Goal: Understand process/instructions: Learn how to perform a task or action

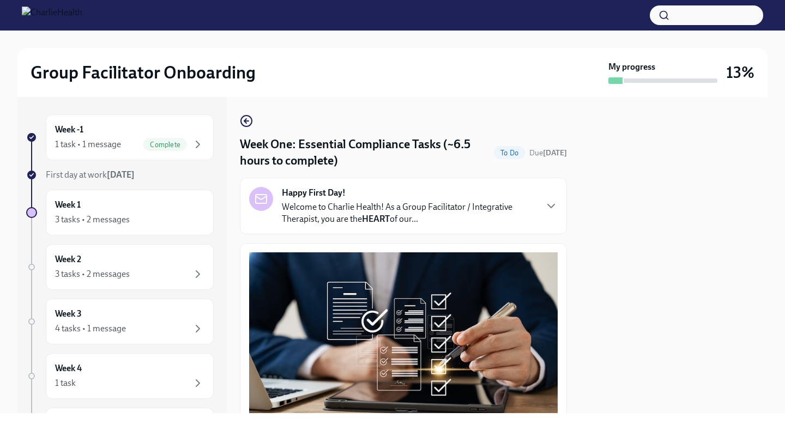
scroll to position [2550, 0]
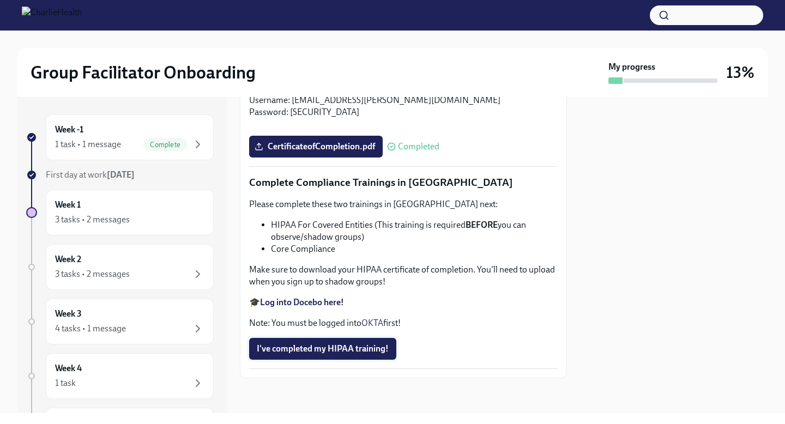
click at [348, 345] on span "I've completed my HIPAA training!" at bounding box center [323, 348] width 132 height 11
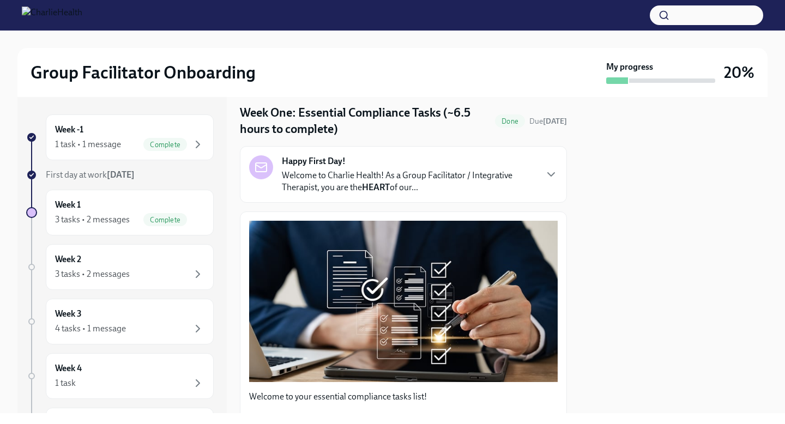
scroll to position [0, 0]
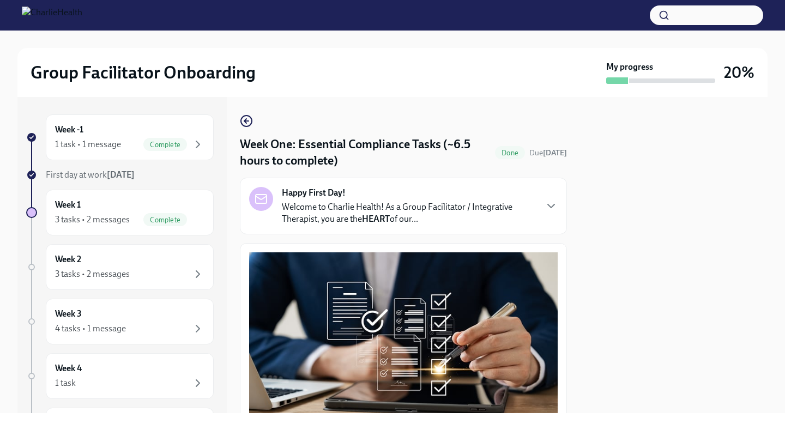
click at [75, 14] on img at bounding box center [52, 15] width 61 height 17
click at [139, 253] on div "Week 2 3 tasks • 2 messages" at bounding box center [129, 266] width 149 height 27
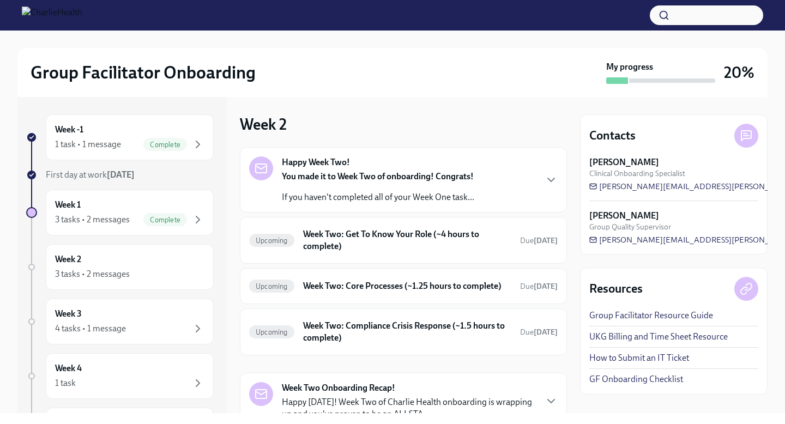
click at [400, 201] on p "If you haven't completed all of your Week One task..." at bounding box center [378, 197] width 192 height 12
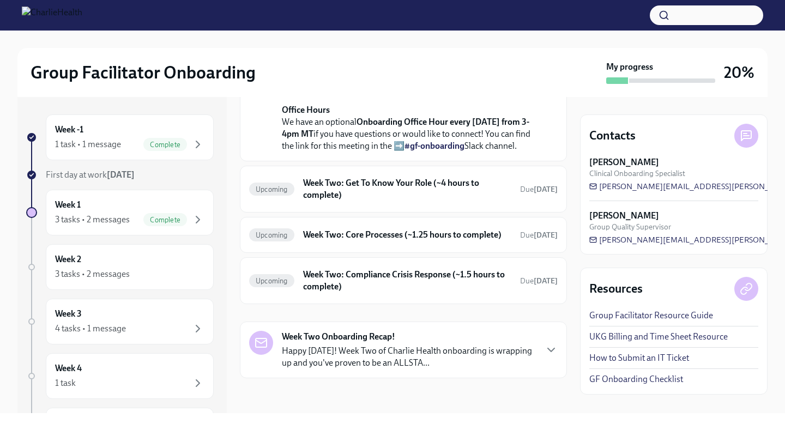
scroll to position [407, 0]
click at [396, 199] on h6 "Week Two: Get To Know Your Role (~4 hours to complete)" at bounding box center [407, 189] width 208 height 24
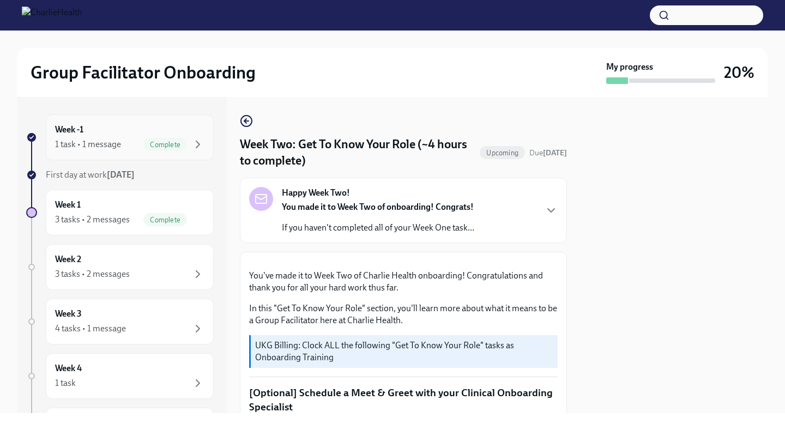
click at [182, 128] on div "Week -1 1 task • 1 message Complete" at bounding box center [129, 137] width 149 height 27
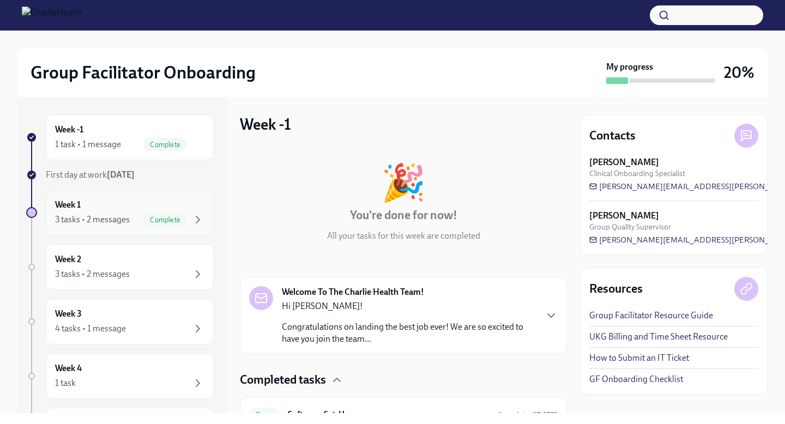
click at [201, 206] on div "Week 1 3 tasks • 2 messages Complete" at bounding box center [129, 212] width 149 height 27
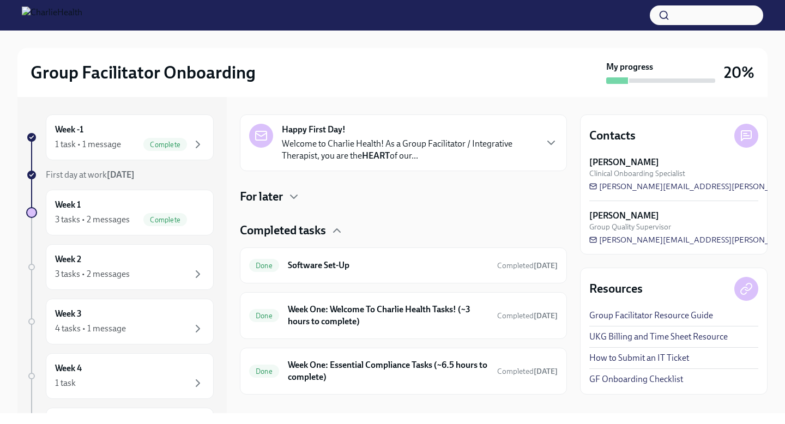
scroll to position [179, 0]
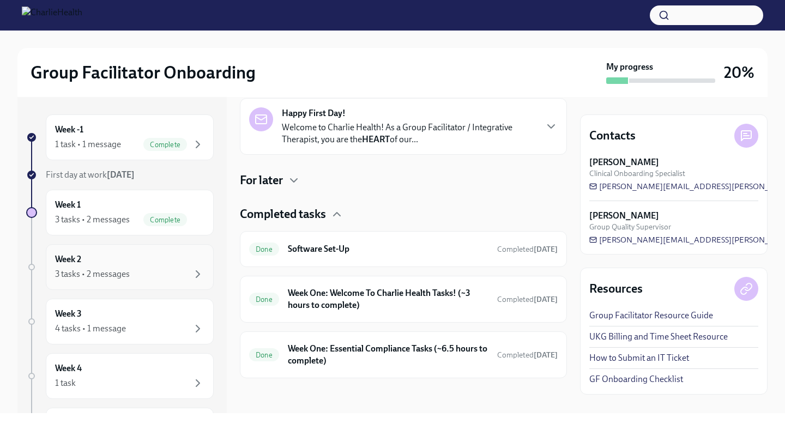
click at [194, 253] on div "Week 2 3 tasks • 2 messages" at bounding box center [129, 266] width 149 height 27
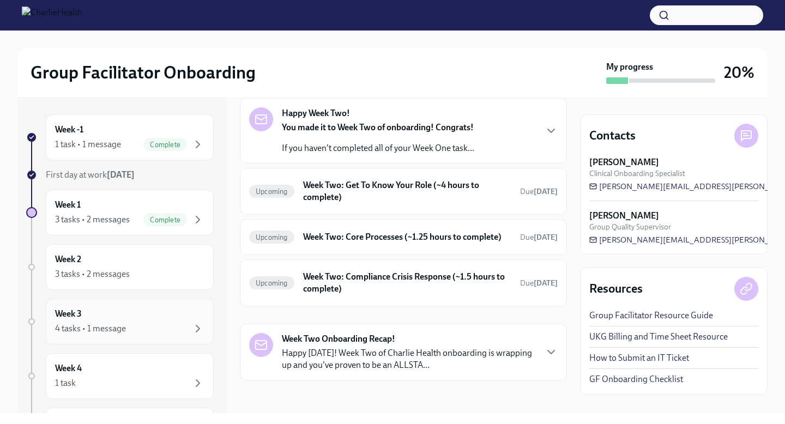
click at [184, 321] on div "Week 3 4 tasks • 1 message" at bounding box center [129, 321] width 149 height 27
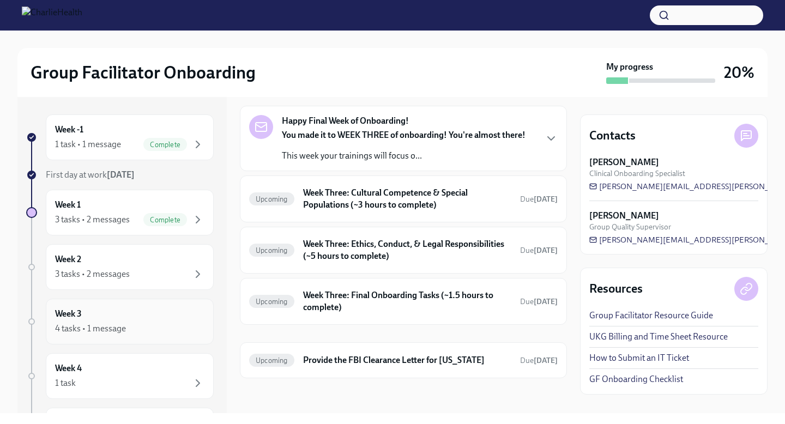
scroll to position [41, 0]
click at [162, 371] on div "Week 4 1 task" at bounding box center [129, 376] width 149 height 27
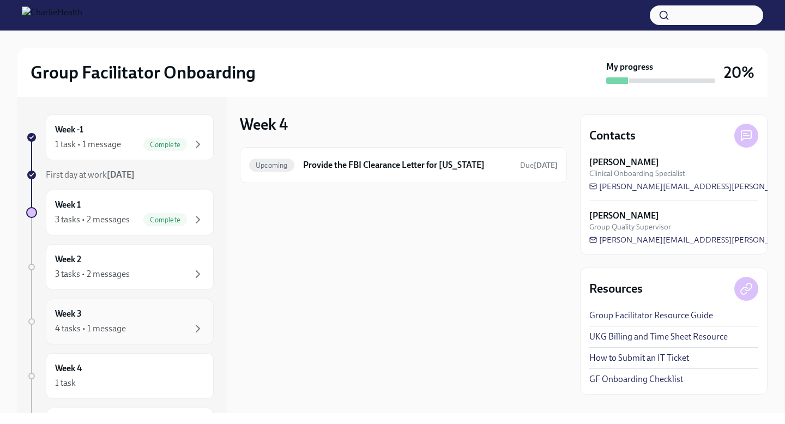
click at [175, 324] on div "4 tasks • 1 message" at bounding box center [129, 328] width 149 height 13
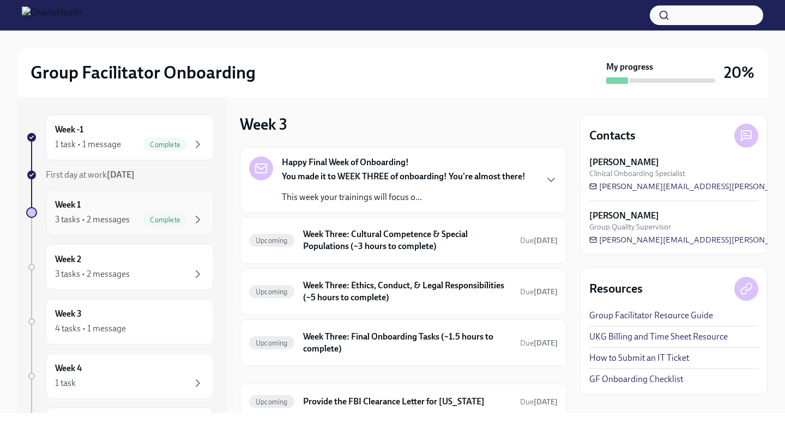
click at [196, 207] on div "Week 1 3 tasks • 2 messages Complete" at bounding box center [129, 212] width 149 height 27
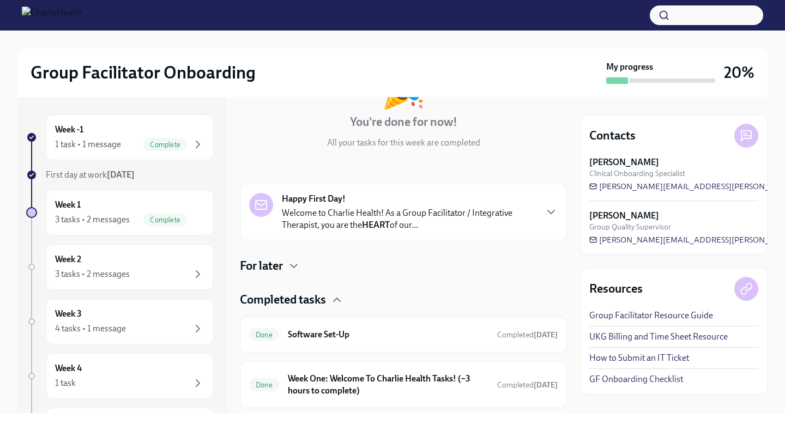
scroll to position [107, 0]
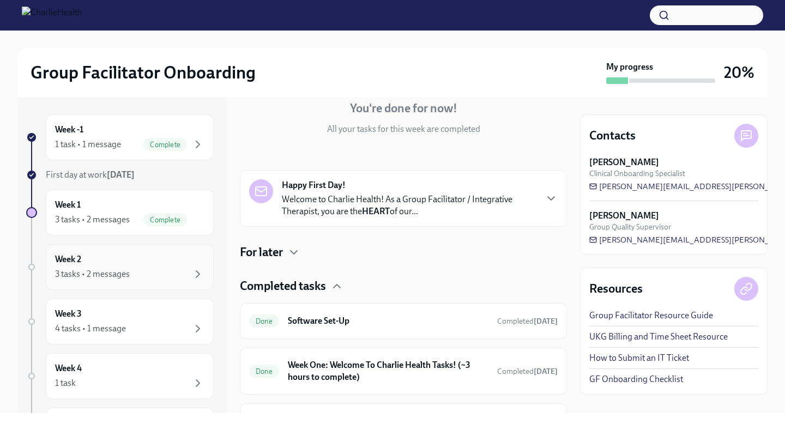
click at [167, 251] on div "Week 2 3 tasks • 2 messages" at bounding box center [130, 267] width 168 height 46
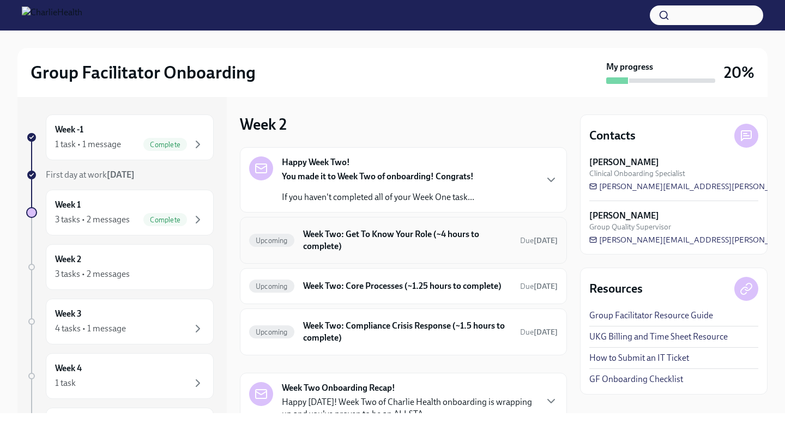
click at [358, 238] on h6 "Week Two: Get To Know Your Role (~4 hours to complete)" at bounding box center [407, 240] width 208 height 24
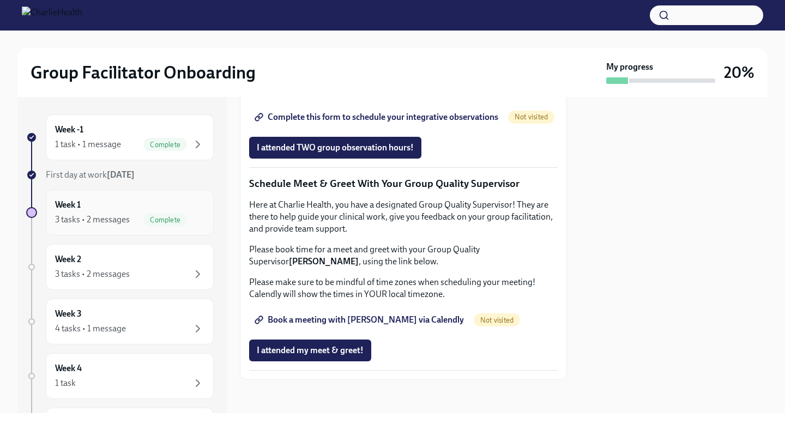
scroll to position [816, 0]
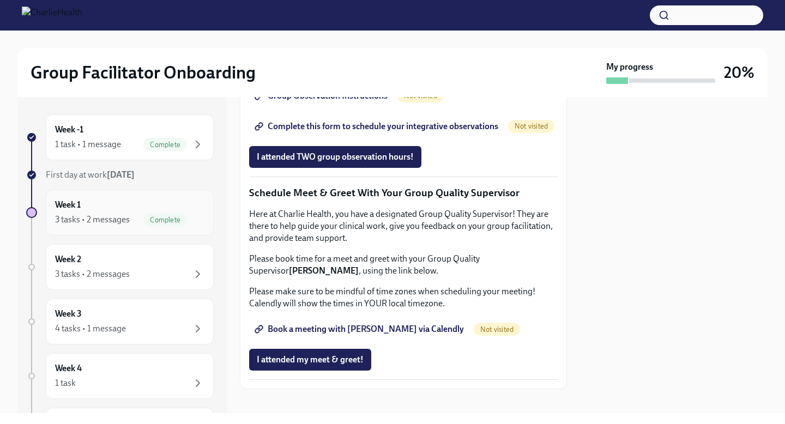
click at [195, 209] on div "Week 1 3 tasks • 2 messages Complete" at bounding box center [129, 212] width 149 height 27
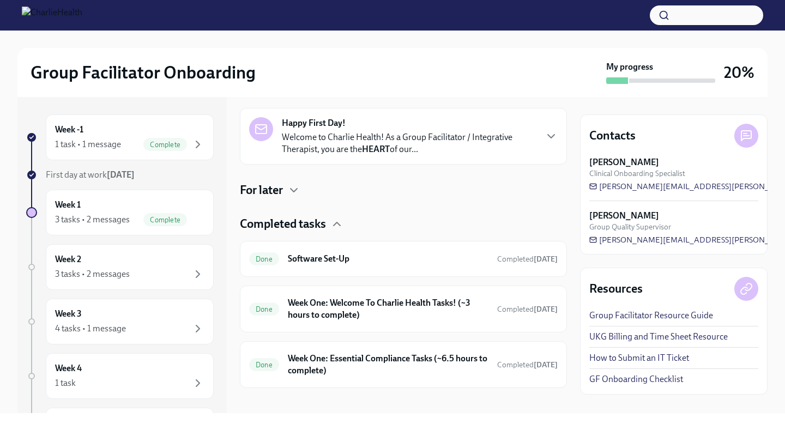
scroll to position [179, 0]
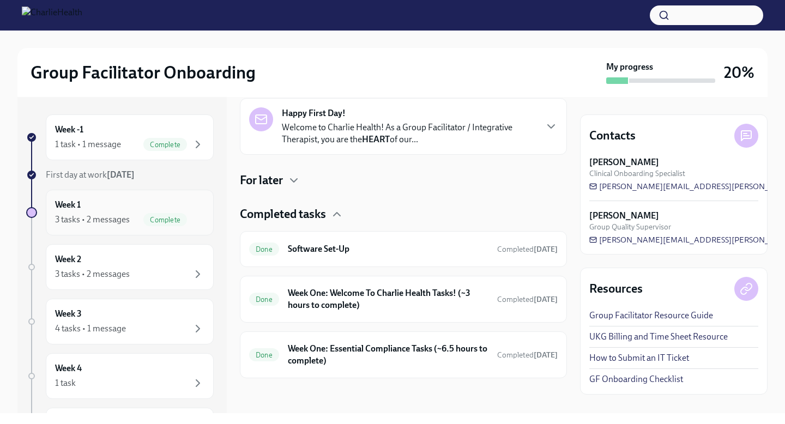
click at [175, 209] on div "Week 1 3 tasks • 2 messages Complete" at bounding box center [129, 212] width 149 height 27
click at [412, 367] on div "Done Week One: Essential Compliance Tasks (~6.5 hours to complete) Completed [D…" at bounding box center [403, 355] width 309 height 28
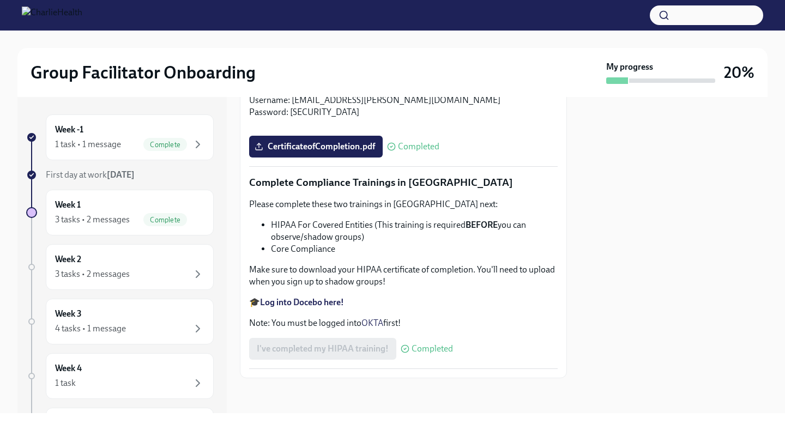
scroll to position [2550, 0]
click at [307, 304] on strong "Log into Docebo here!" at bounding box center [302, 302] width 84 height 10
click at [136, 263] on div "Week 2 3 tasks • 2 messages" at bounding box center [129, 266] width 149 height 27
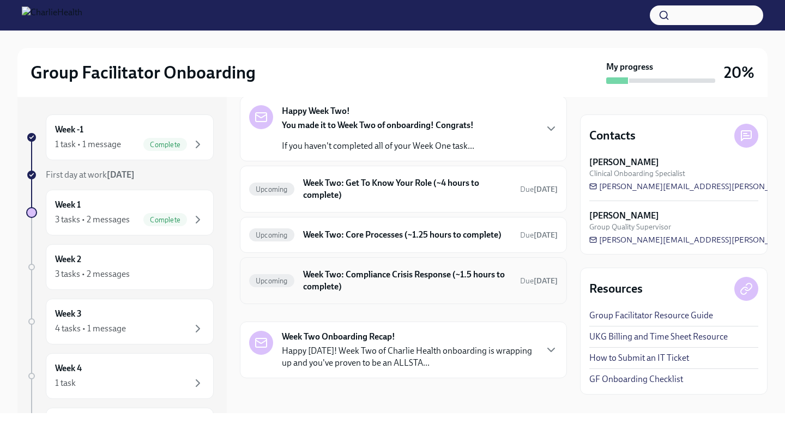
scroll to position [62, 0]
click at [431, 187] on h6 "Week Two: Get To Know Your Role (~4 hours to complete)" at bounding box center [407, 189] width 208 height 24
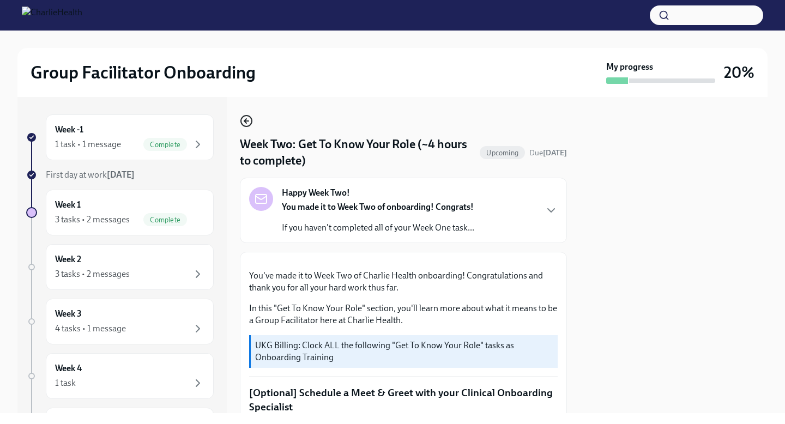
click at [246, 121] on icon "button" at bounding box center [246, 121] width 4 height 0
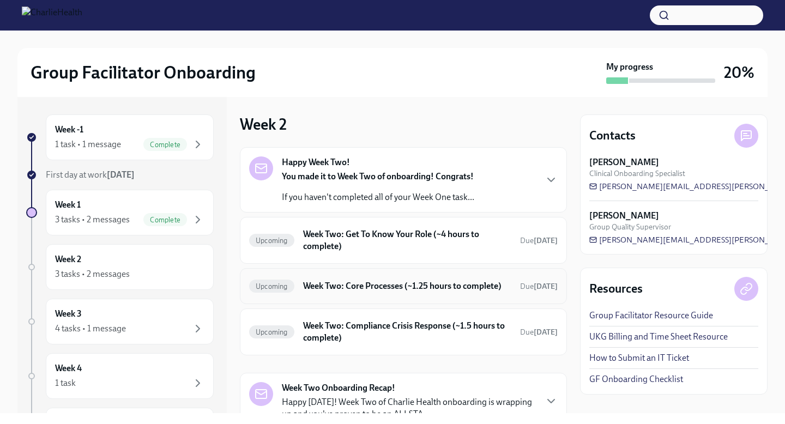
click at [411, 292] on h6 "Week Two: Core Processes (~1.25 hours to complete)" at bounding box center [407, 286] width 208 height 12
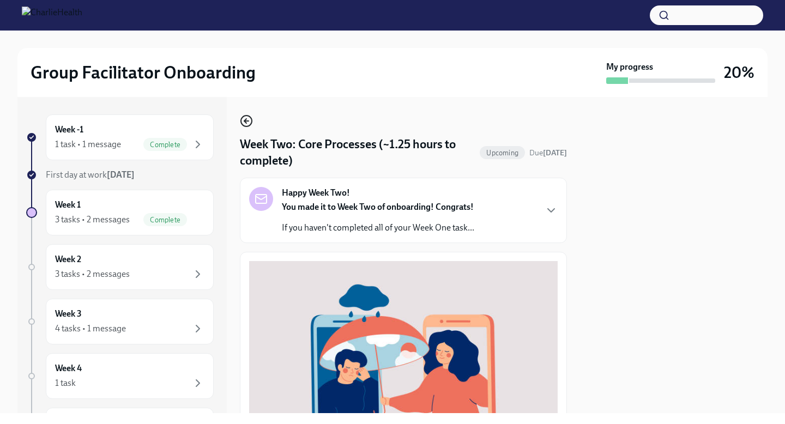
click at [248, 116] on circle "button" at bounding box center [246, 121] width 11 height 11
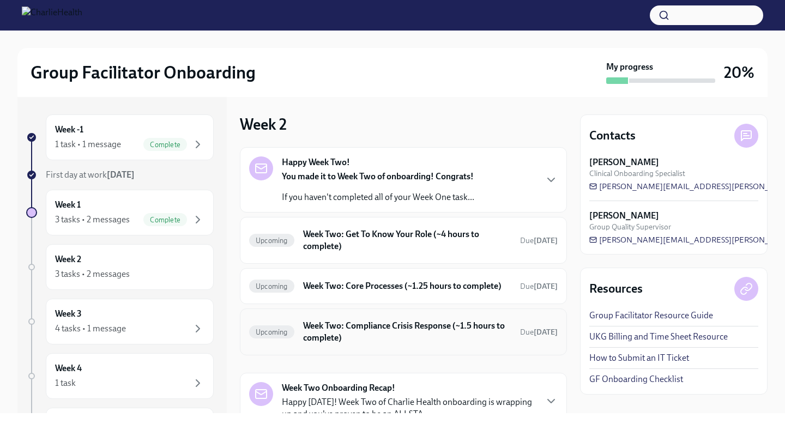
click at [437, 355] on div "Upcoming Week Two: Compliance Crisis Response (~1.5 hours to complete) Due [DAT…" at bounding box center [403, 332] width 327 height 47
click at [433, 344] on h6 "Week Two: Compliance Crisis Response (~1.5 hours to complete)" at bounding box center [407, 332] width 208 height 24
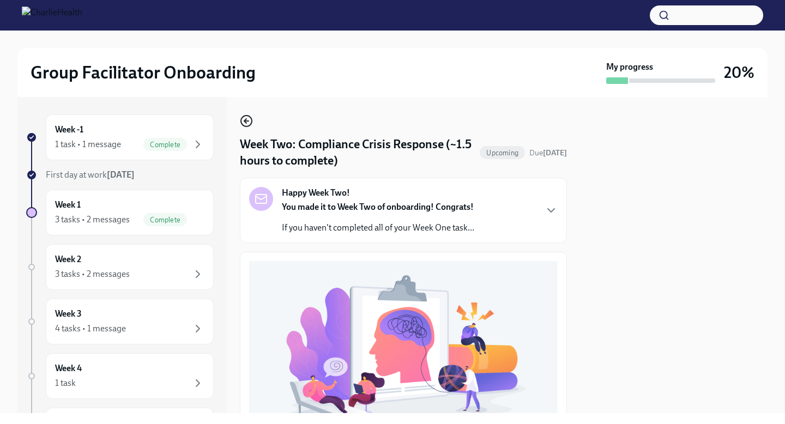
click at [246, 117] on icon "button" at bounding box center [246, 120] width 13 height 13
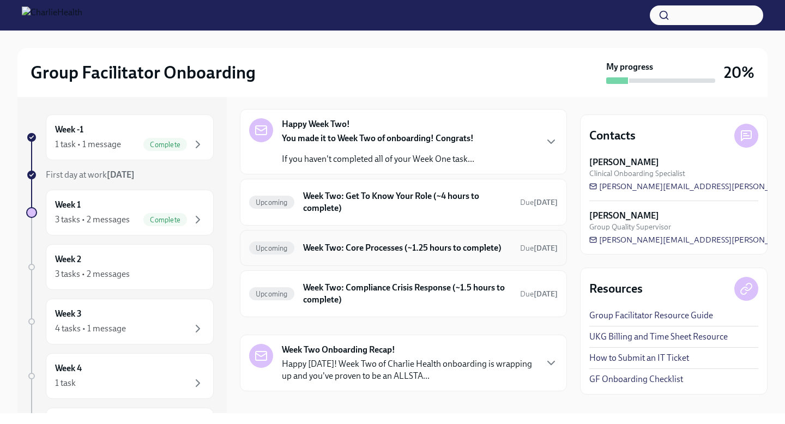
scroll to position [62, 0]
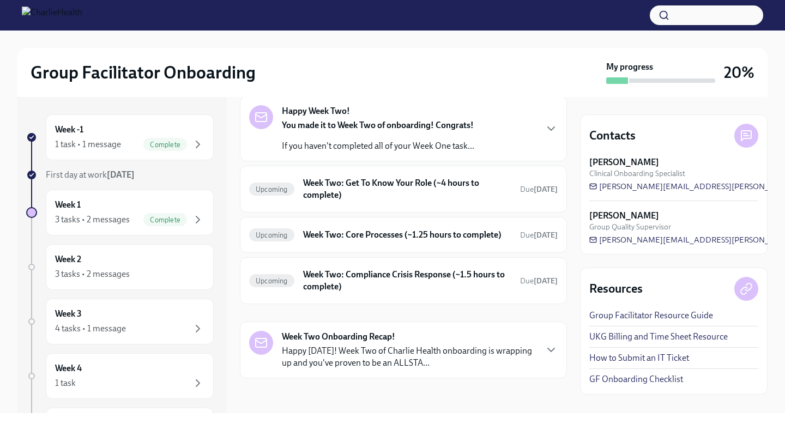
click at [402, 339] on div "Week Two Onboarding Recap! Happy [DATE]! Week Two of Charlie Health onboarding …" at bounding box center [409, 350] width 254 height 38
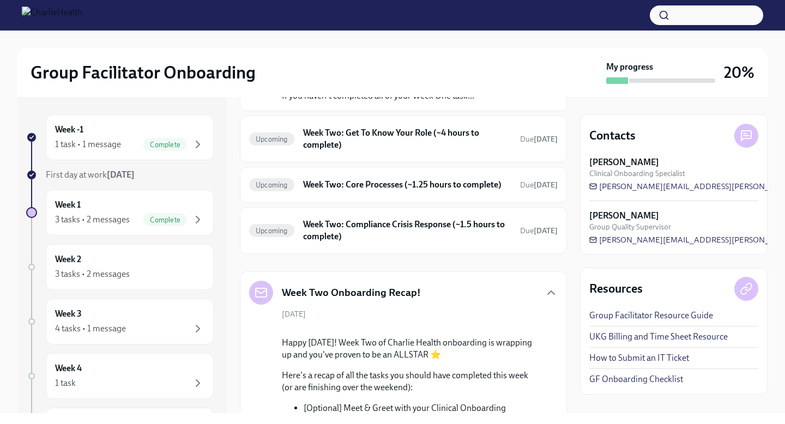
scroll to position [0, 0]
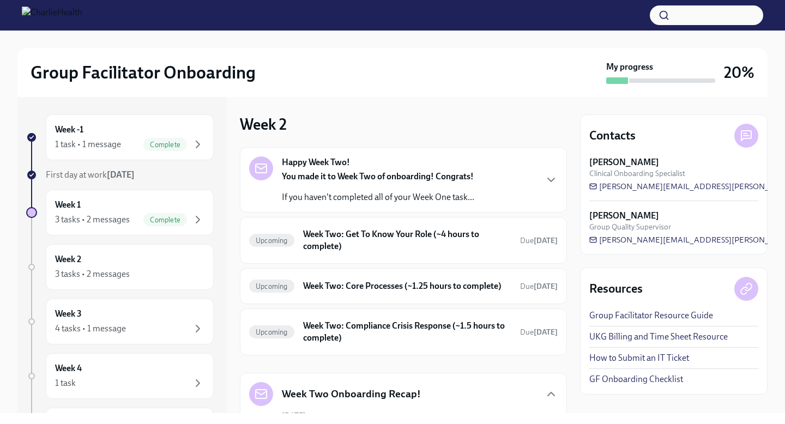
click at [426, 185] on div "You made it to Week Two of onboarding! Congrats! If you haven't completed all o…" at bounding box center [378, 187] width 192 height 33
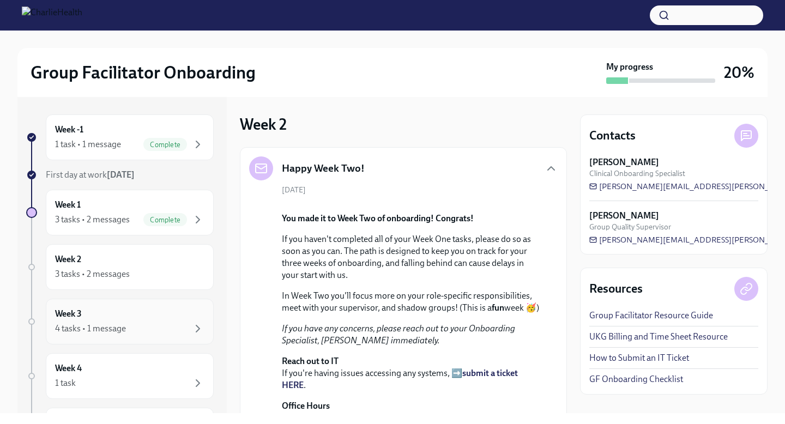
click at [146, 307] on div "Week 3 4 tasks • 1 message" at bounding box center [130, 322] width 168 height 46
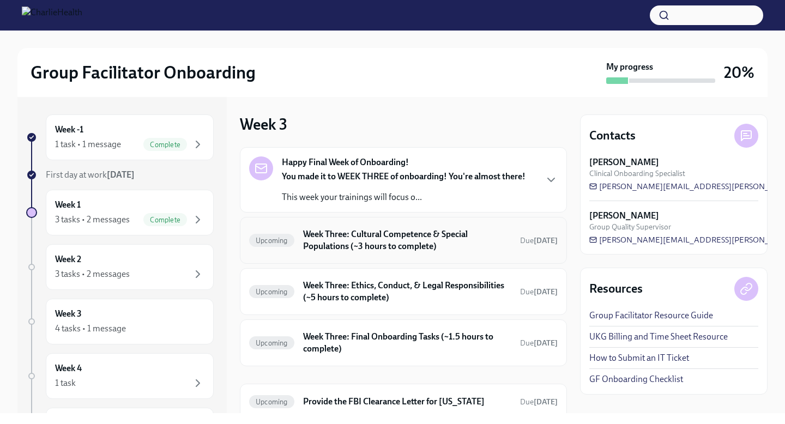
click at [391, 245] on h6 "Week Three: Cultural Competence & Special Populations (~3 hours to complete)" at bounding box center [407, 240] width 208 height 24
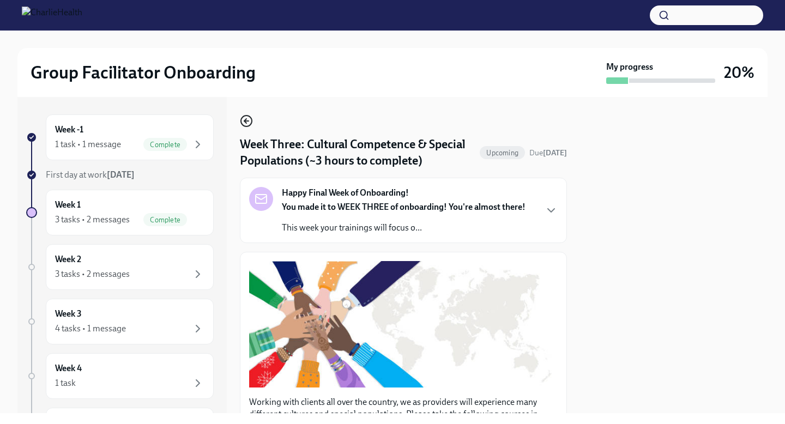
click at [247, 116] on circle "button" at bounding box center [246, 121] width 11 height 11
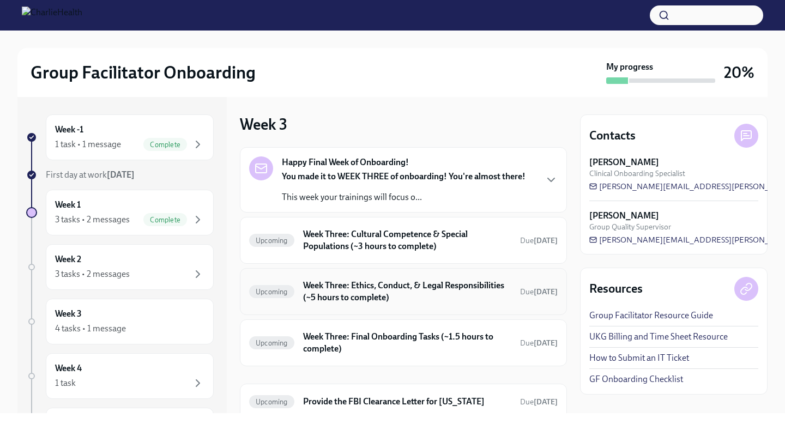
click at [406, 294] on h6 "Week Three: Ethics, Conduct, & Legal Responsibilities (~5 hours to complete)" at bounding box center [407, 292] width 208 height 24
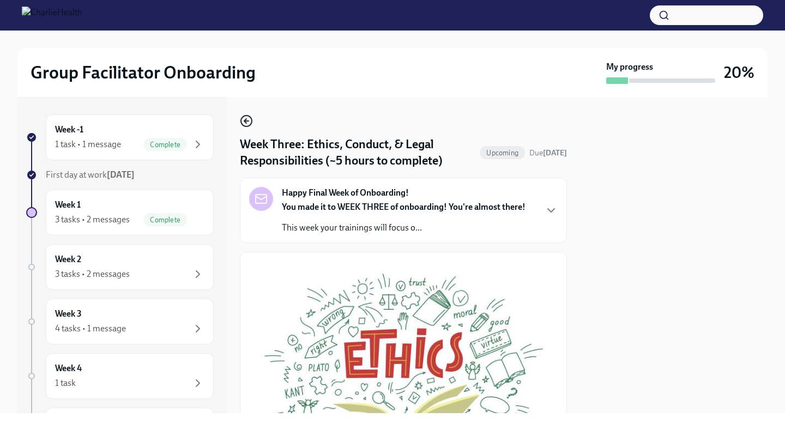
click at [247, 121] on icon "button" at bounding box center [246, 121] width 4 height 0
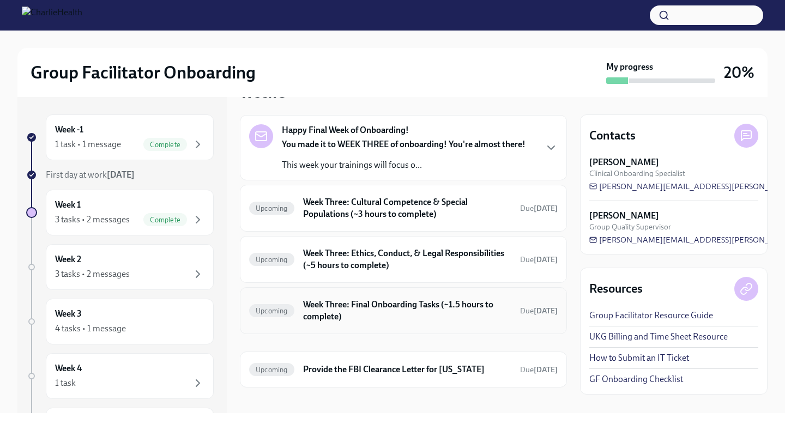
scroll to position [39, 0]
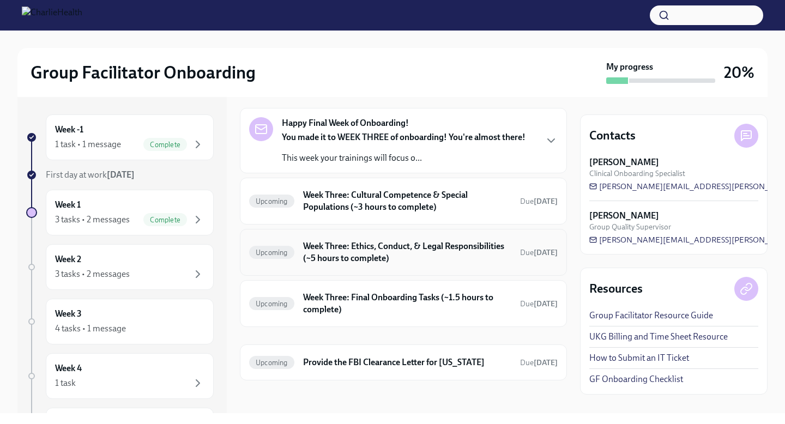
click at [408, 256] on h6 "Week Three: Ethics, Conduct, & Legal Responsibilities (~5 hours to complete)" at bounding box center [407, 252] width 208 height 24
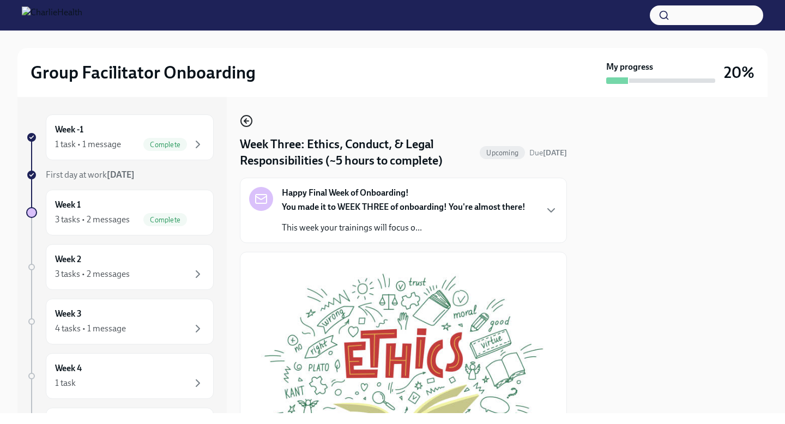
click at [246, 121] on icon "button" at bounding box center [246, 121] width 4 height 0
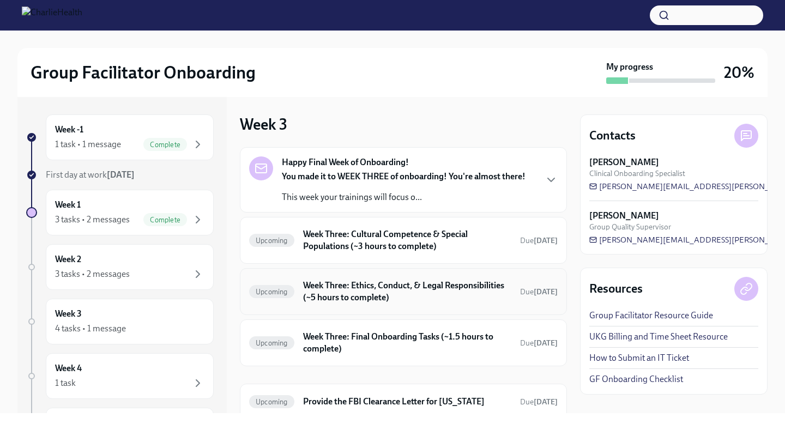
click at [364, 291] on h6 "Week Three: Ethics, Conduct, & Legal Responsibilities (~5 hours to complete)" at bounding box center [407, 292] width 208 height 24
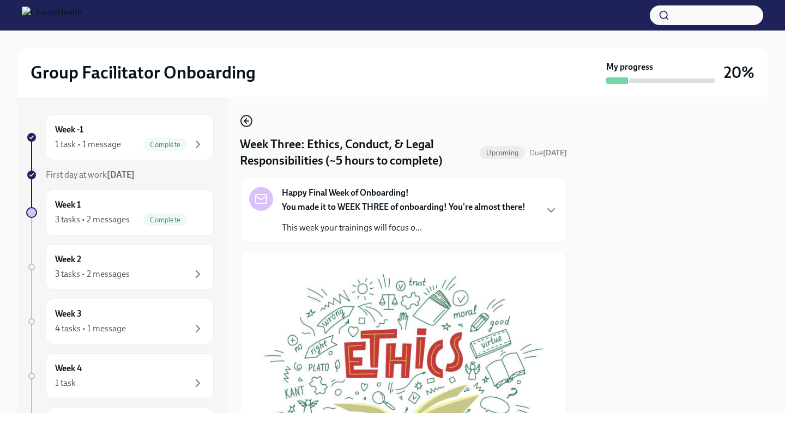
click at [251, 119] on circle "button" at bounding box center [246, 121] width 11 height 11
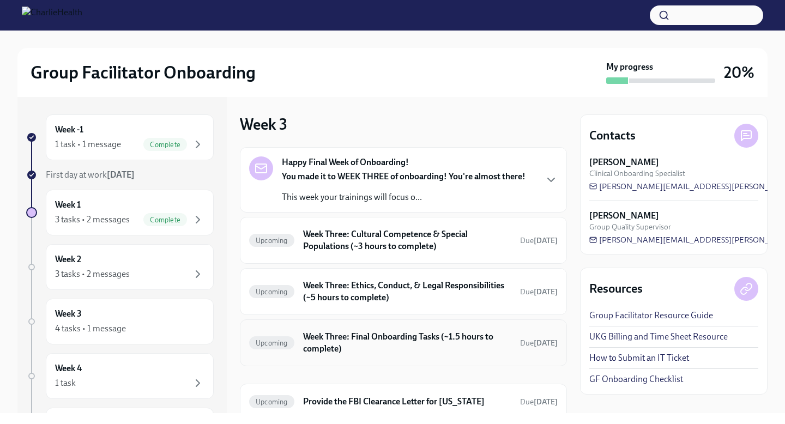
click at [361, 348] on h6 "Week Three: Final Onboarding Tasks (~1.5 hours to complete)" at bounding box center [407, 343] width 208 height 24
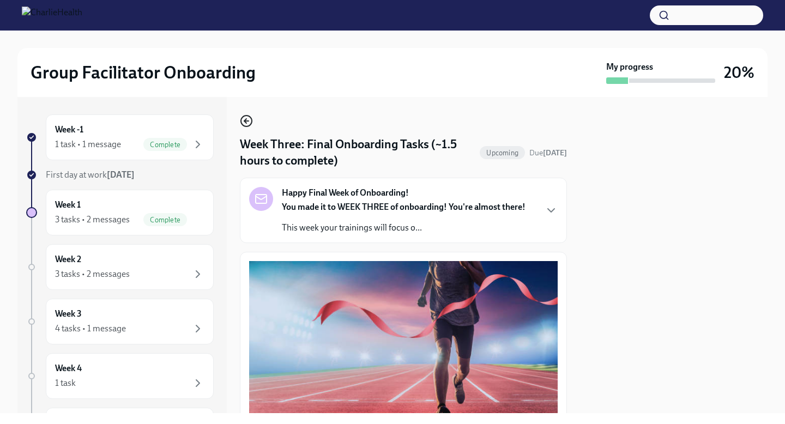
click at [244, 124] on icon "button" at bounding box center [246, 120] width 13 height 13
